Goal: Task Accomplishment & Management: Manage account settings

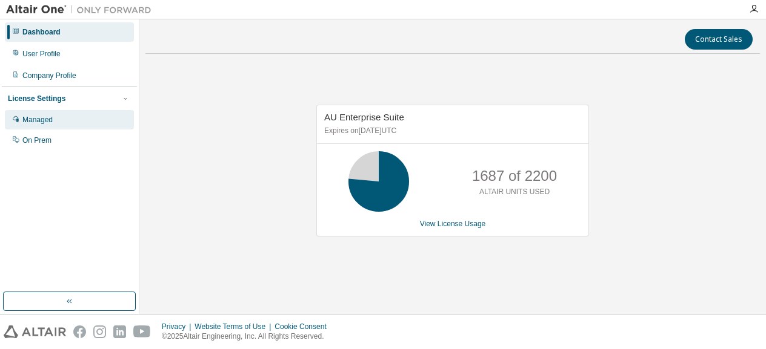
click at [42, 125] on div "Managed" at bounding box center [69, 119] width 129 height 19
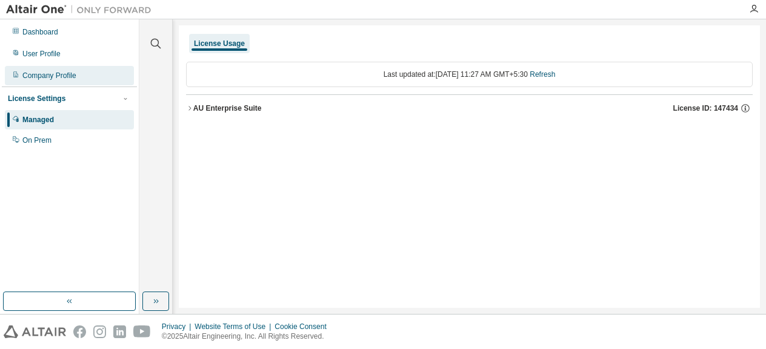
click at [80, 73] on div "Company Profile" at bounding box center [69, 75] width 129 height 19
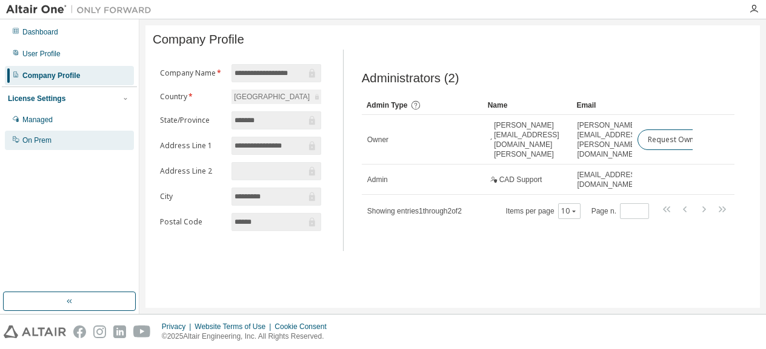
click at [70, 144] on div "On Prem" at bounding box center [69, 140] width 129 height 19
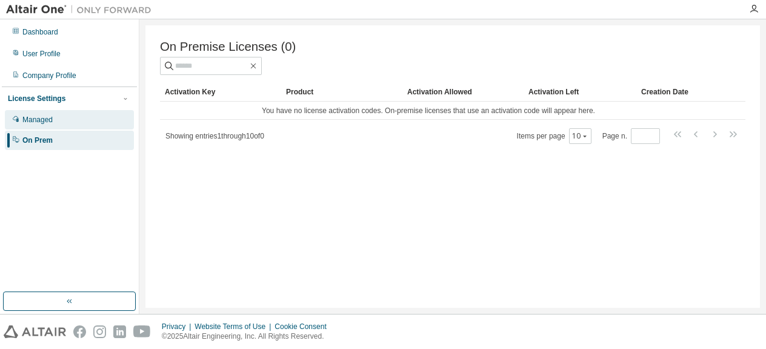
click at [70, 119] on div "Managed" at bounding box center [69, 119] width 129 height 19
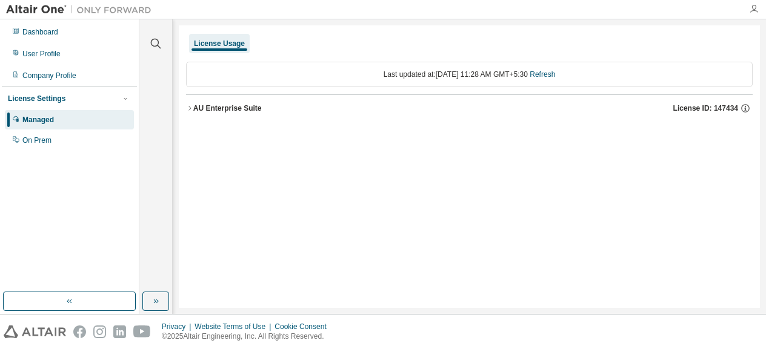
click at [753, 12] on icon "button" at bounding box center [754, 9] width 10 height 10
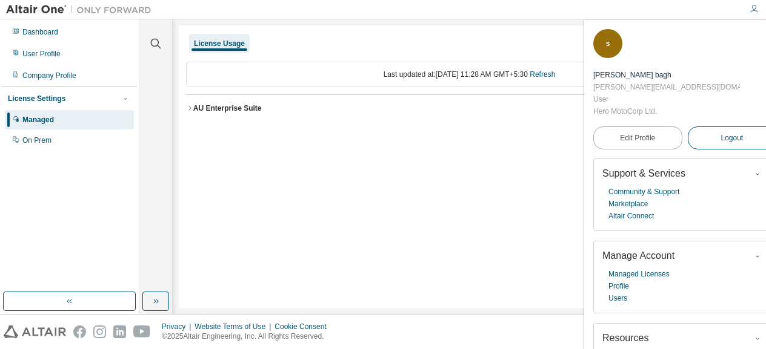
click at [720, 132] on span "Logout" at bounding box center [731, 138] width 22 height 12
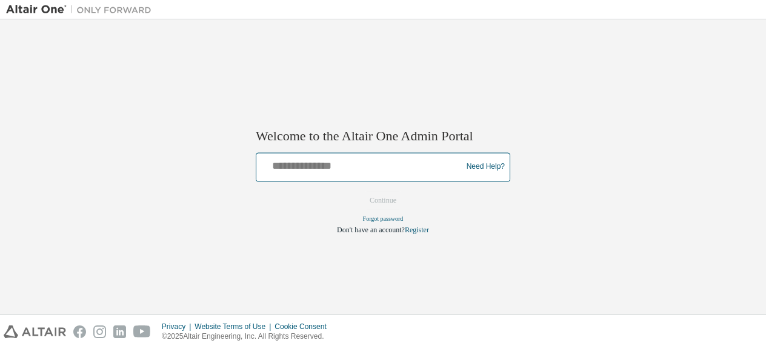
click at [416, 161] on input "text" at bounding box center [360, 165] width 199 height 18
type input "**********"
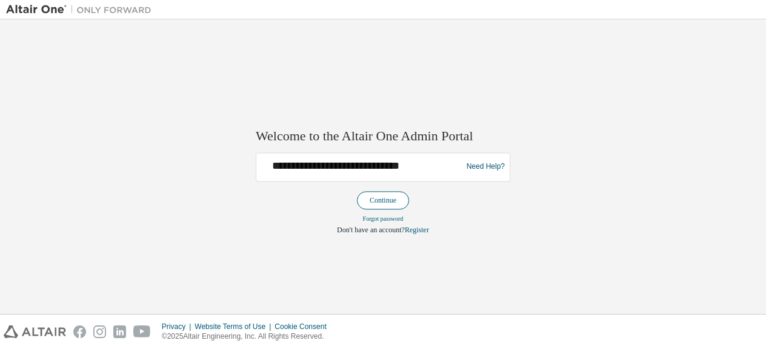
click at [385, 199] on button "Continue" at bounding box center [383, 200] width 52 height 18
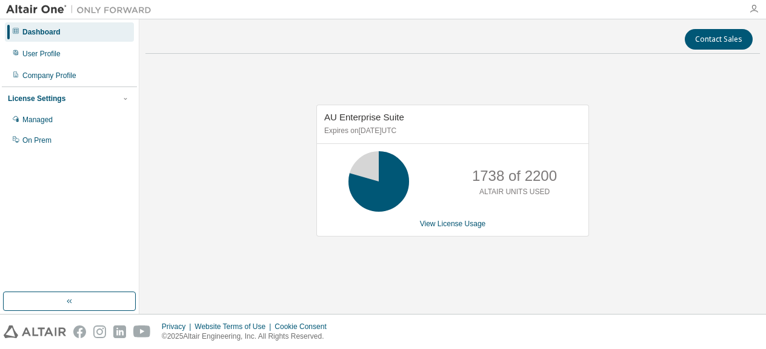
click at [753, 12] on icon "button" at bounding box center [754, 9] width 10 height 10
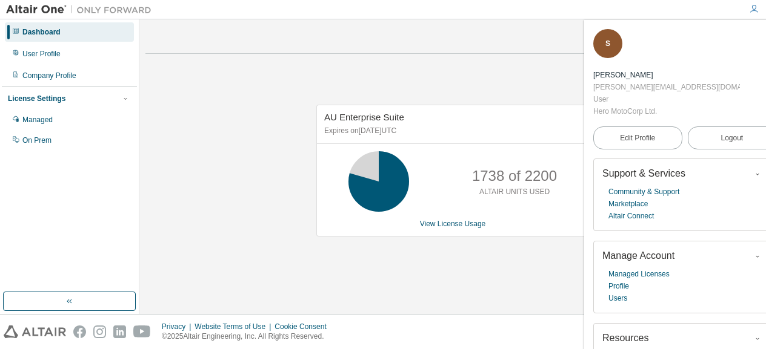
click at [348, 48] on div "Contact Sales" at bounding box center [453, 39] width 600 height 21
click at [71, 122] on div "Managed" at bounding box center [69, 119] width 129 height 19
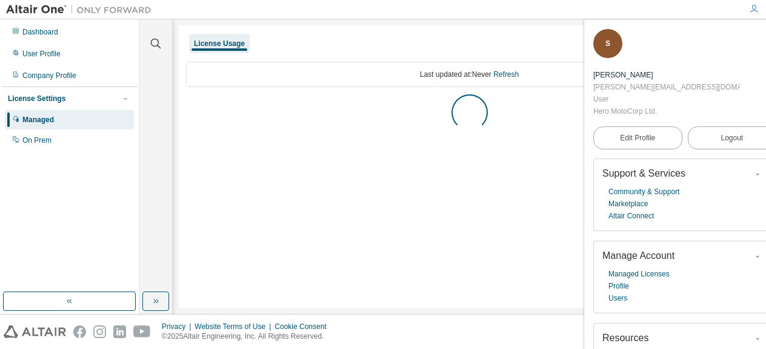
click at [763, 36] on span "button" at bounding box center [769, 36] width 12 height 19
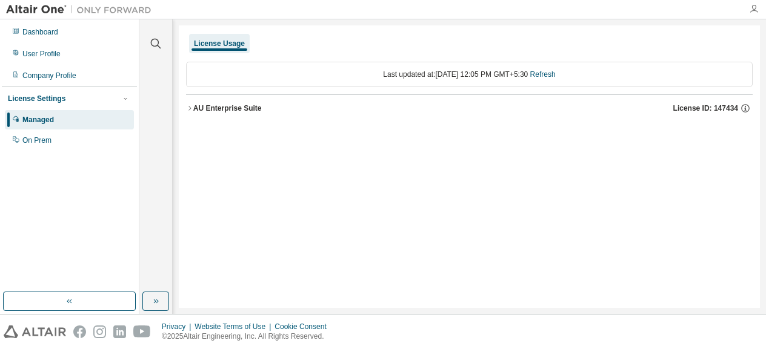
click at [753, 8] on icon "button" at bounding box center [754, 9] width 10 height 10
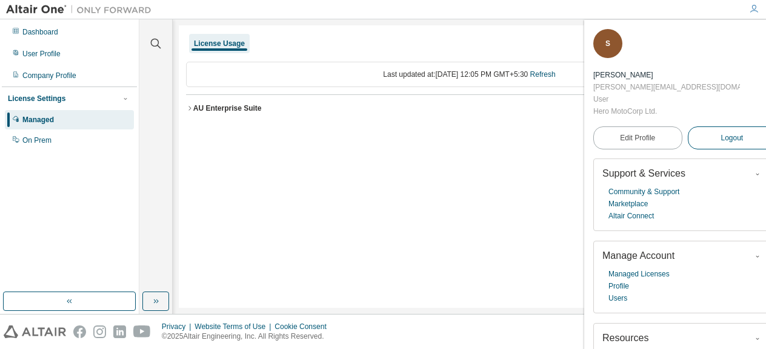
click at [720, 132] on span "Logout" at bounding box center [731, 138] width 22 height 12
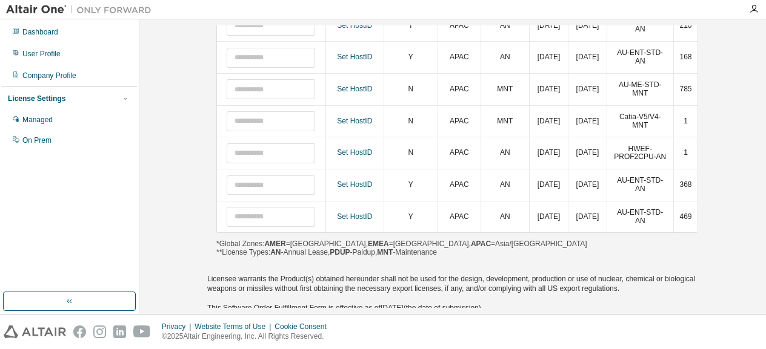
scroll to position [282, 0]
